Goal: Navigation & Orientation: Find specific page/section

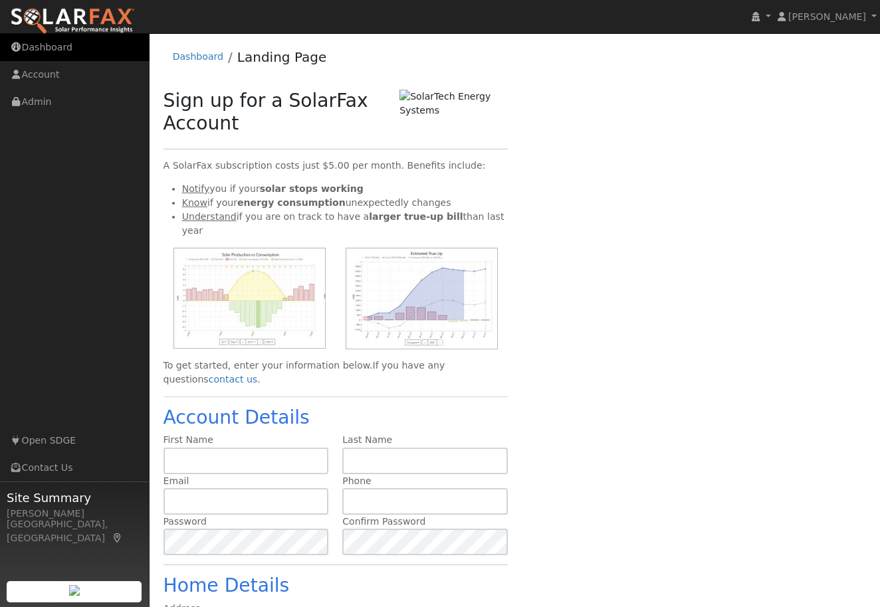
click at [54, 45] on link "Dashboard" at bounding box center [75, 47] width 150 height 27
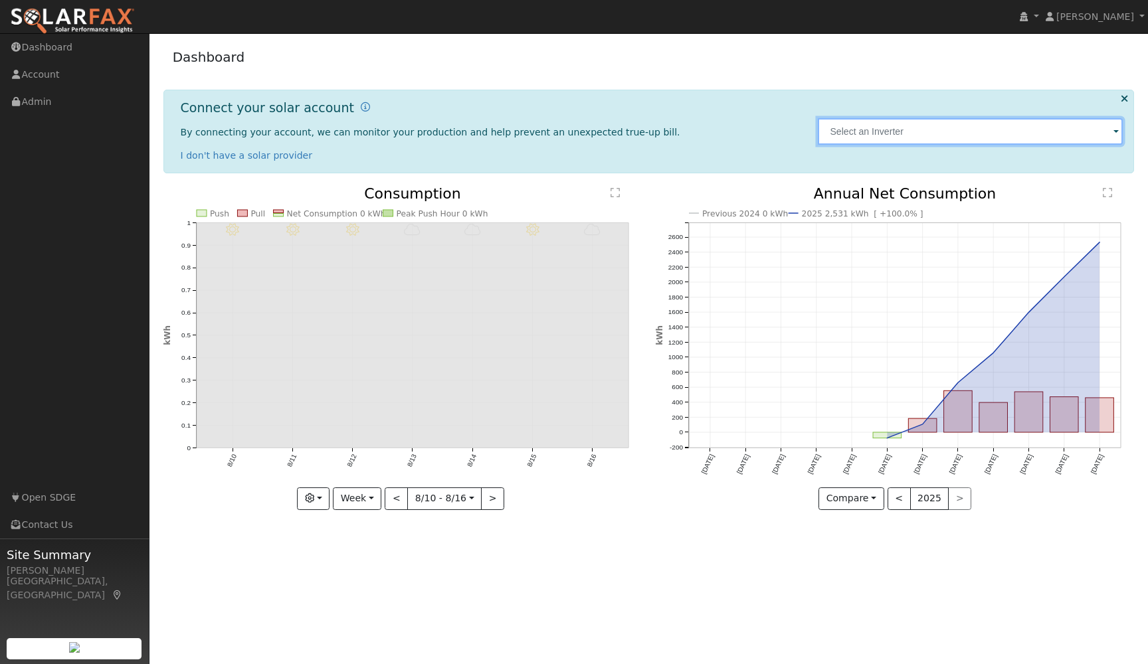
click at [879, 136] on input "text" at bounding box center [970, 131] width 305 height 27
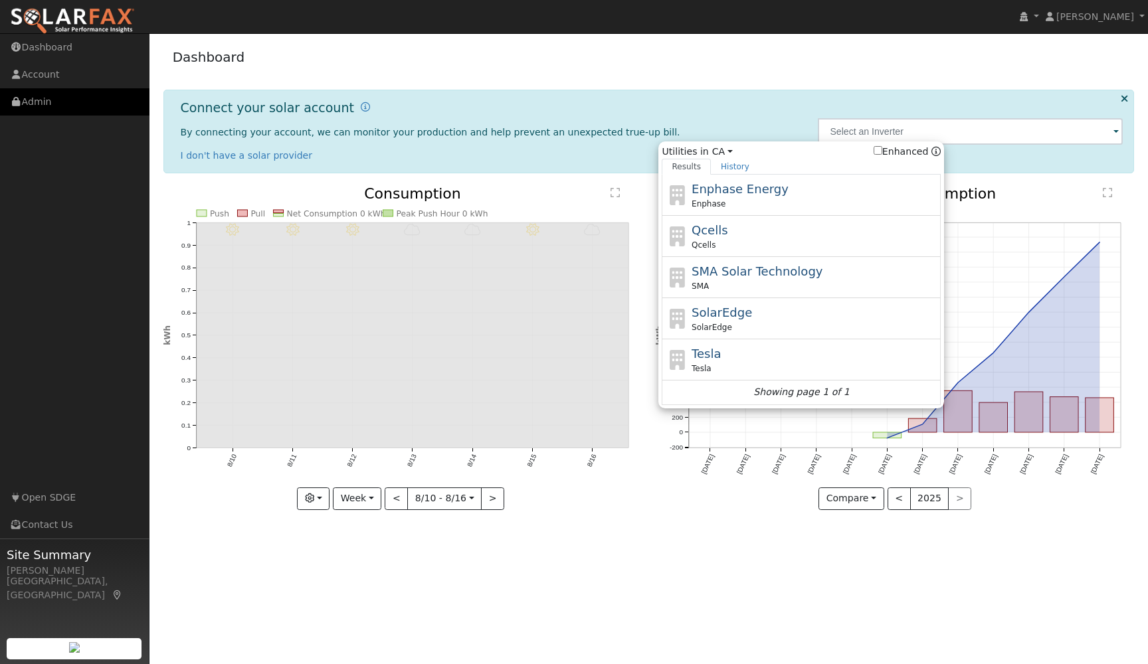
click at [27, 103] on link "Admin" at bounding box center [75, 101] width 150 height 27
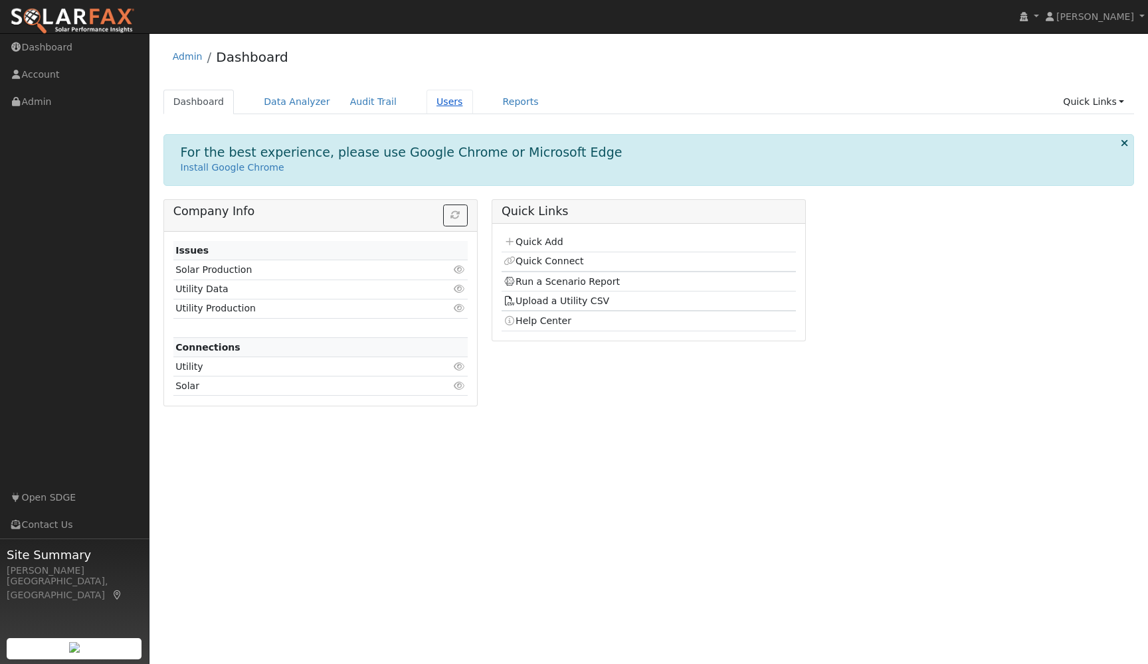
click at [433, 102] on link "Users" at bounding box center [450, 102] width 47 height 25
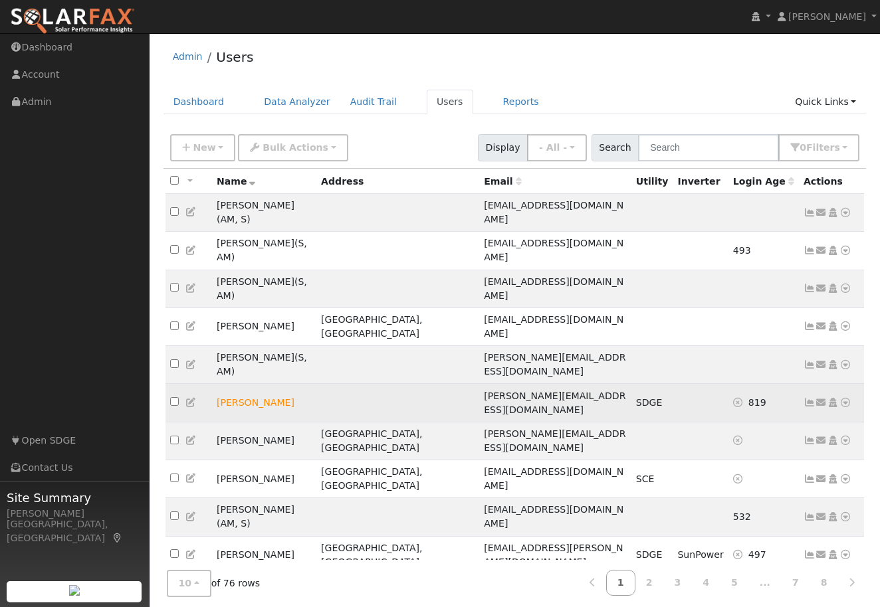
click at [813, 398] on icon at bounding box center [809, 402] width 12 height 9
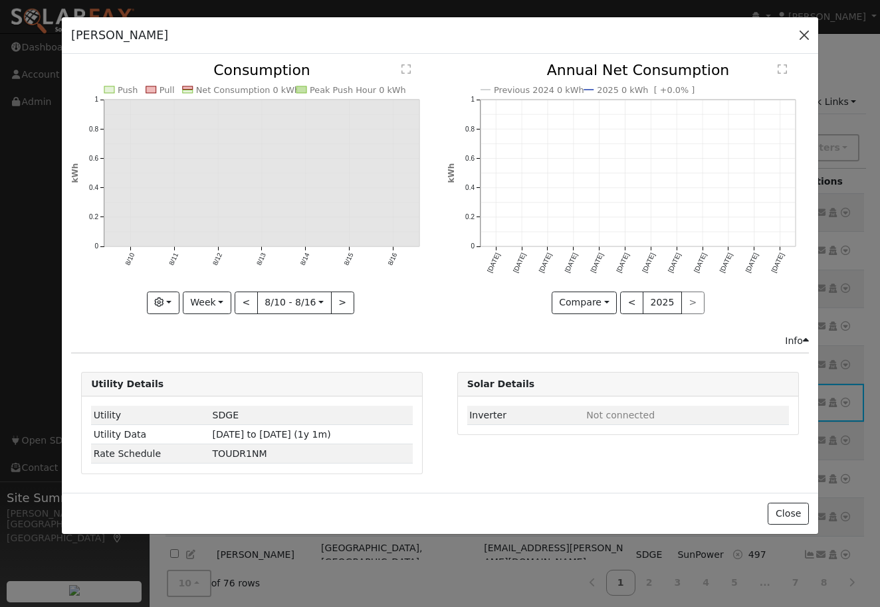
click at [808, 38] on button "button" at bounding box center [804, 35] width 19 height 19
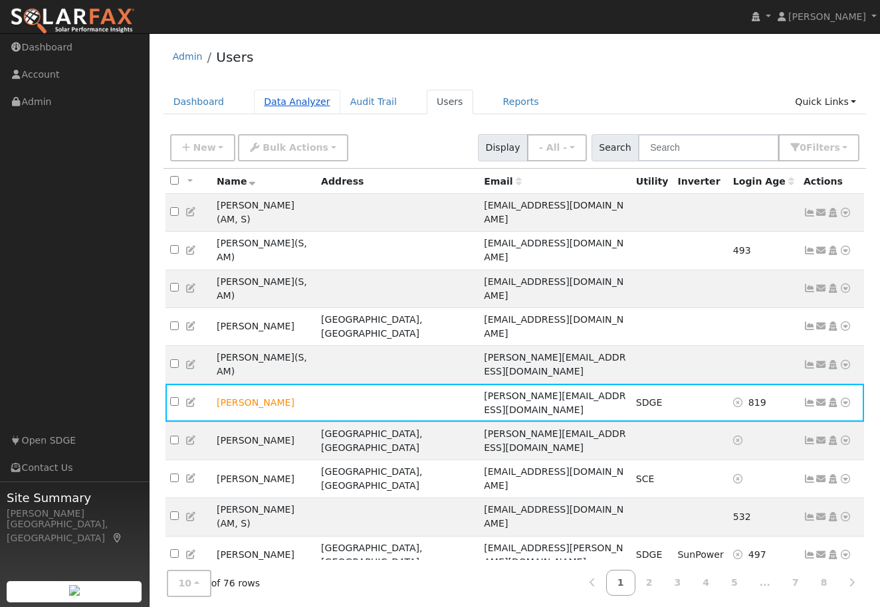
click at [294, 98] on link "Data Analyzer" at bounding box center [297, 102] width 86 height 25
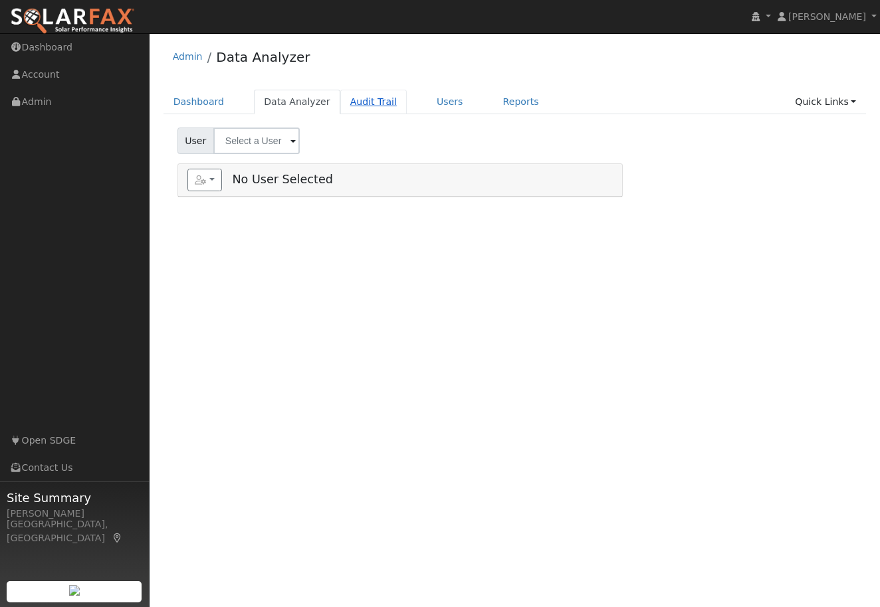
click at [358, 101] on link "Audit Trail" at bounding box center [373, 102] width 66 height 25
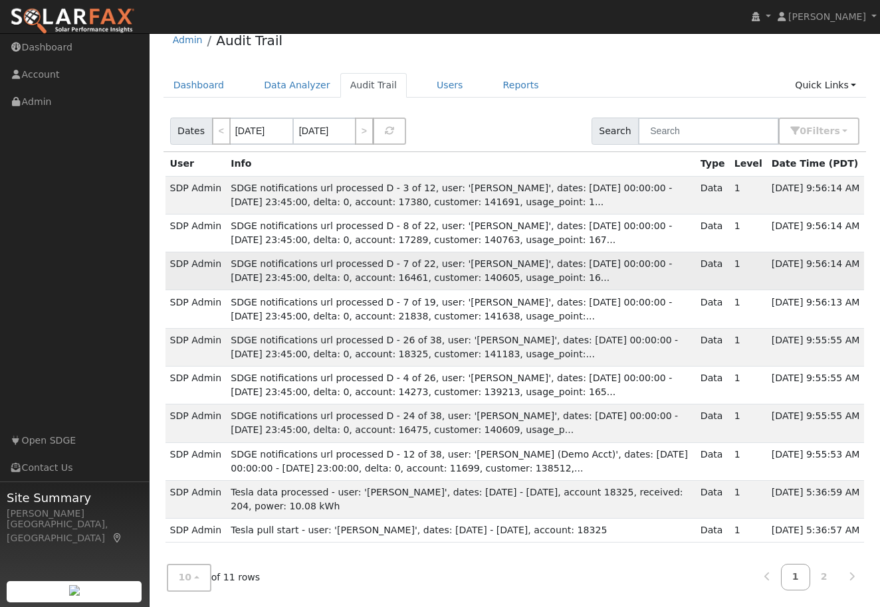
scroll to position [16, 0]
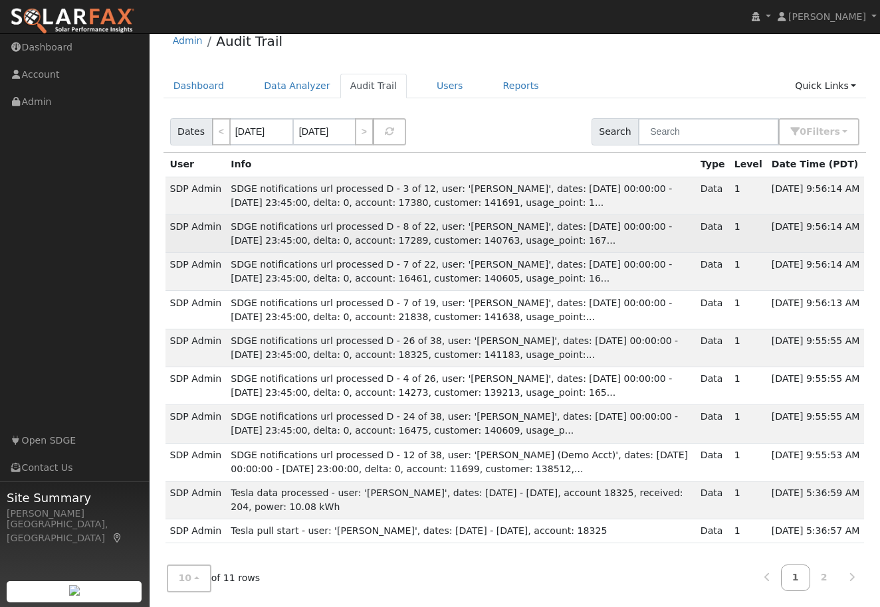
click at [350, 228] on span "SDGE notifications url processed D - 8 of 22, user: 'Ron Parker', dates: 2025-0…" at bounding box center [451, 233] width 441 height 25
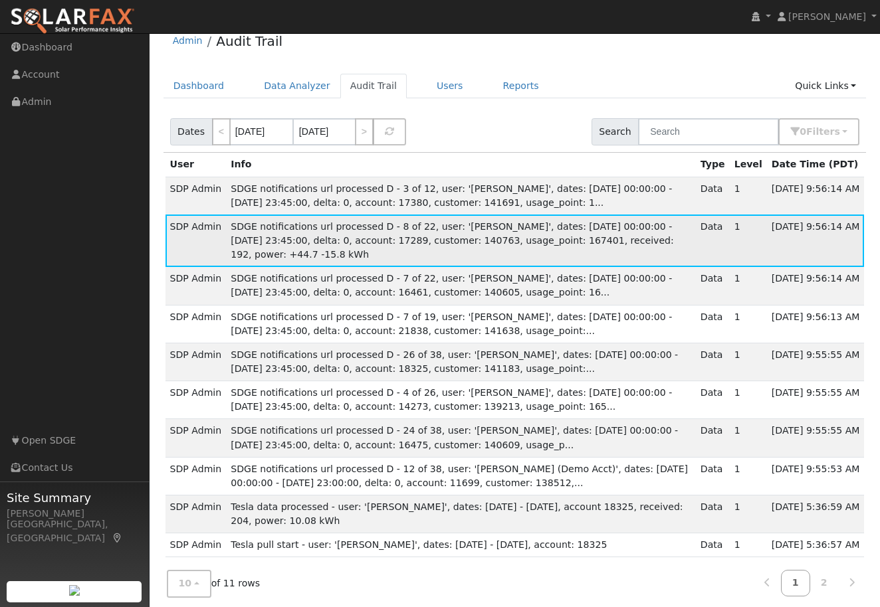
click at [350, 228] on span "SDGE notifications url processed D - 8 of 22, user: 'Ron Parker', dates: 2025-0…" at bounding box center [452, 240] width 443 height 39
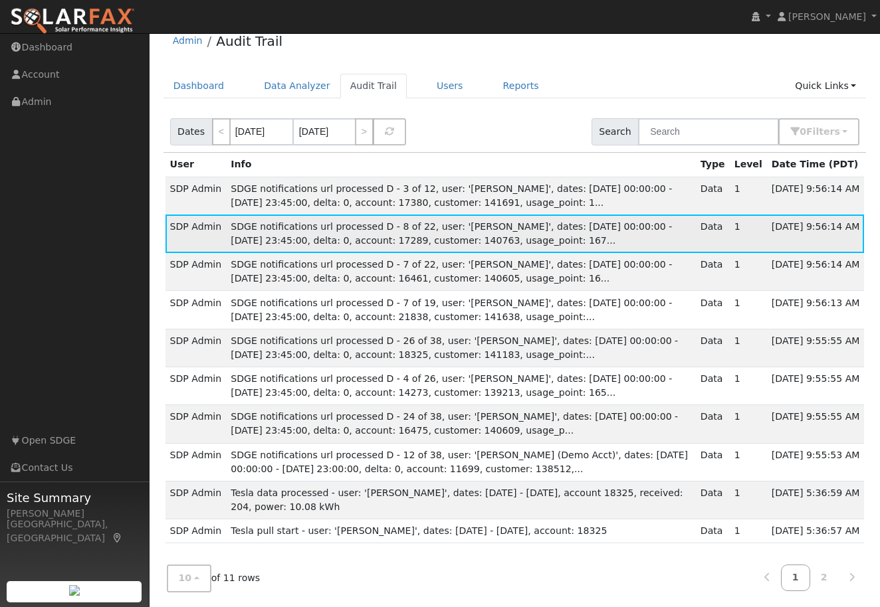
click at [350, 228] on span "SDGE notifications url processed D - 8 of 22, user: 'Ron Parker', dates: 2025-0…" at bounding box center [451, 233] width 441 height 25
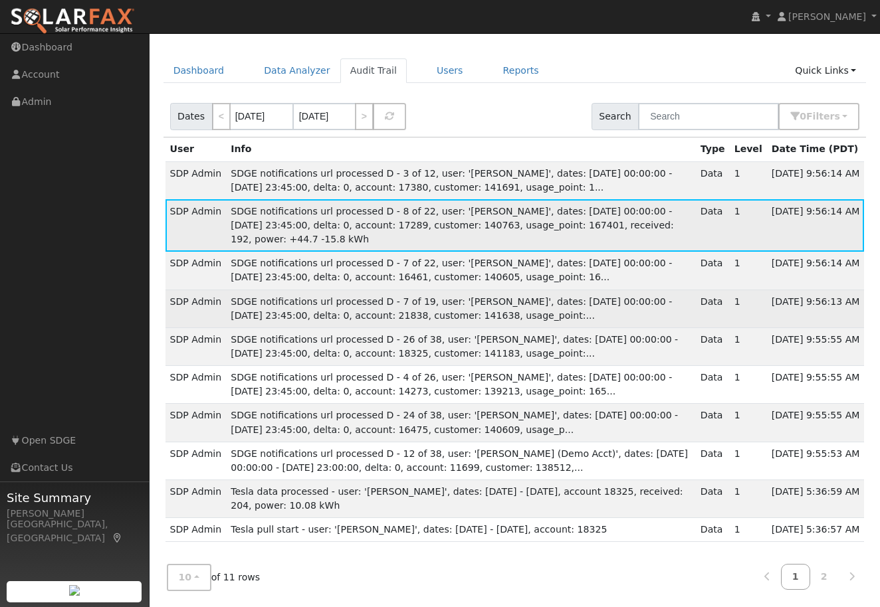
scroll to position [30, 0]
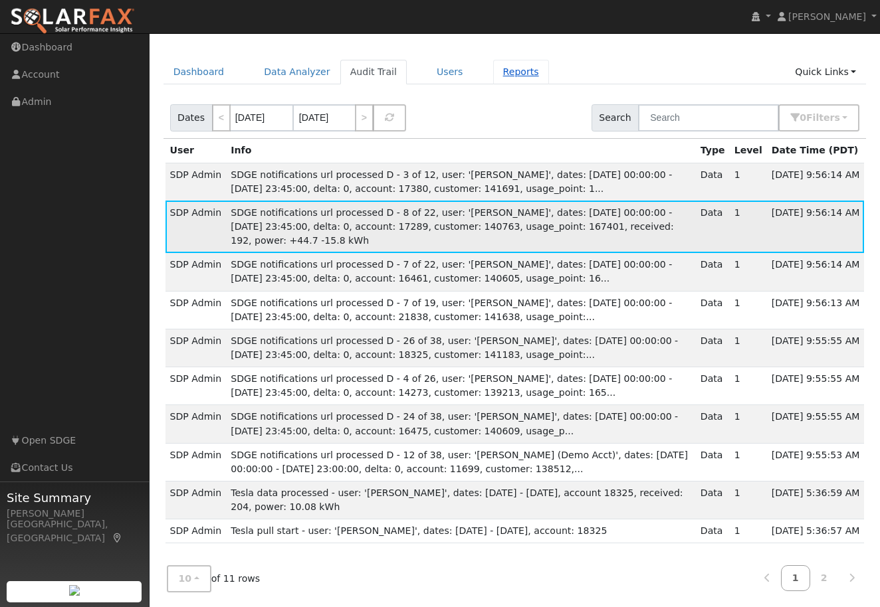
click at [493, 74] on link "Reports" at bounding box center [521, 72] width 56 height 25
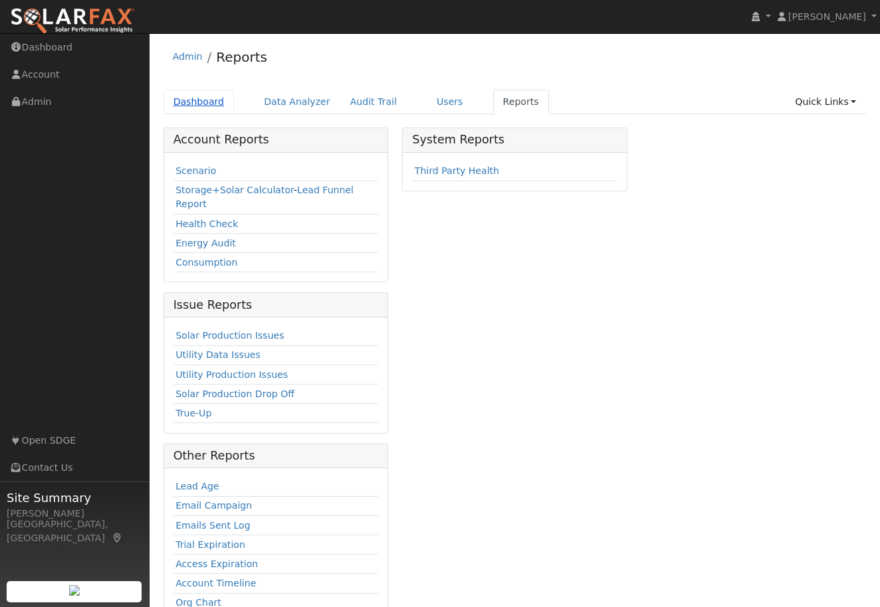
click at [189, 107] on link "Dashboard" at bounding box center [198, 102] width 71 height 25
